Goal: Task Accomplishment & Management: Use online tool/utility

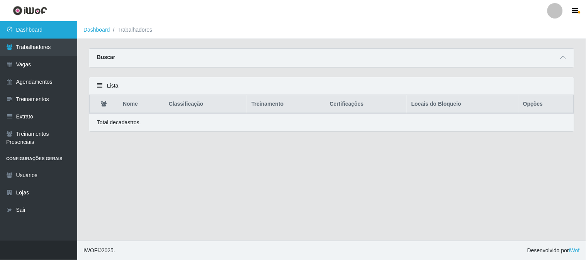
click at [66, 30] on link "Dashboard" at bounding box center [38, 29] width 77 height 17
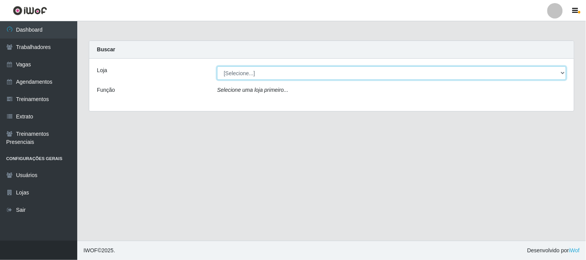
click at [225, 71] on select "[Selecione...] Sapore D'italia" at bounding box center [391, 73] width 349 height 14
select select "266"
click at [217, 66] on select "[Selecione...] Sapore D'italia" at bounding box center [391, 73] width 349 height 14
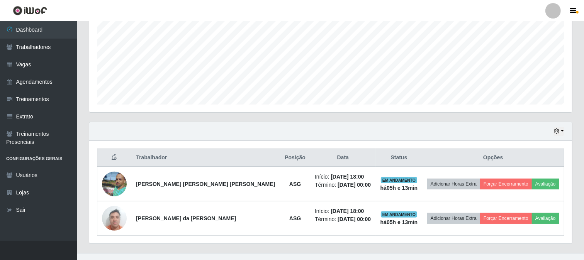
scroll to position [184, 0]
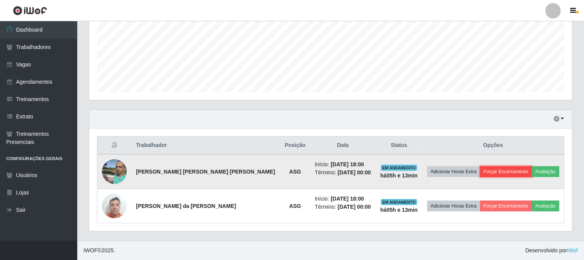
click at [487, 168] on button "Forçar Encerramento" at bounding box center [506, 171] width 52 height 11
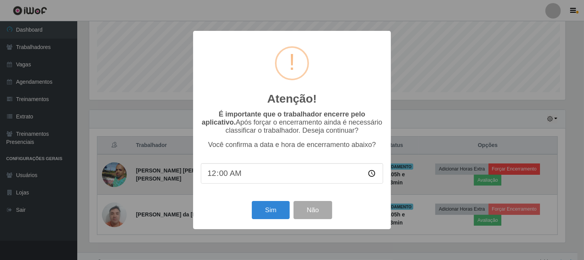
scroll to position [160, 477]
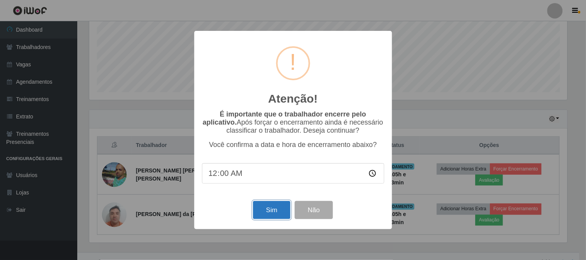
click at [265, 209] on button "Sim" at bounding box center [271, 210] width 37 height 18
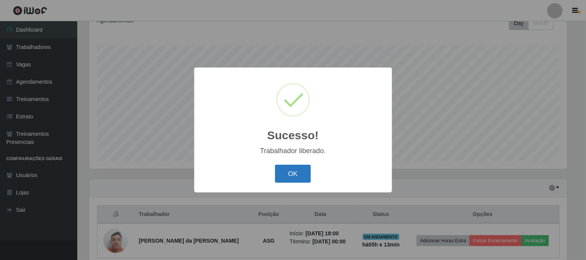
click at [303, 175] on button "OK" at bounding box center [293, 174] width 36 height 18
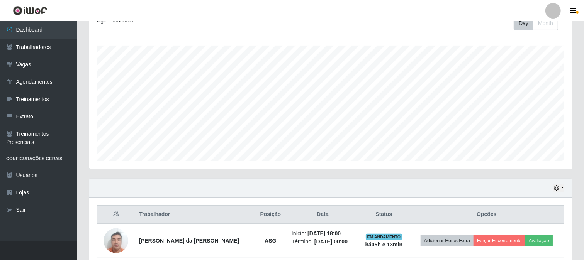
scroll to position [149, 0]
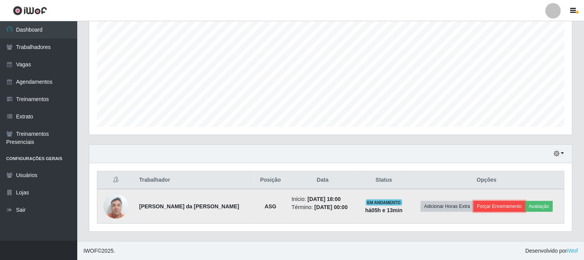
click at [489, 206] on button "Forçar Encerramento" at bounding box center [499, 206] width 52 height 11
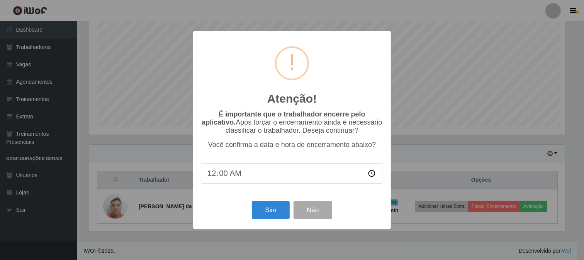
scroll to position [160, 477]
click at [264, 210] on button "Sim" at bounding box center [271, 210] width 37 height 18
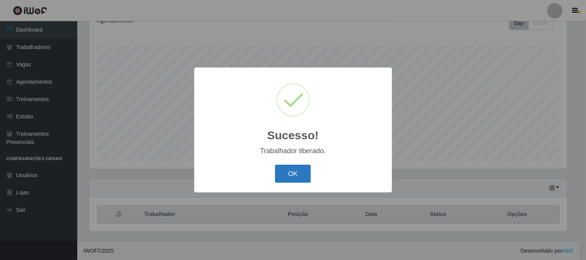
click at [284, 174] on button "OK" at bounding box center [293, 174] width 36 height 18
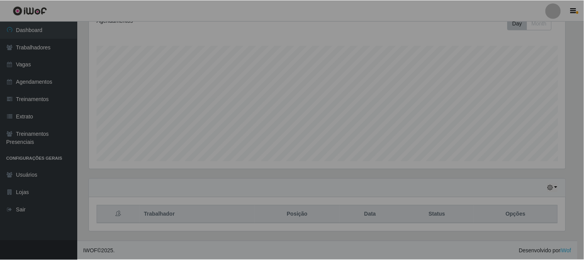
scroll to position [160, 483]
